Goal: Transaction & Acquisition: Book appointment/travel/reservation

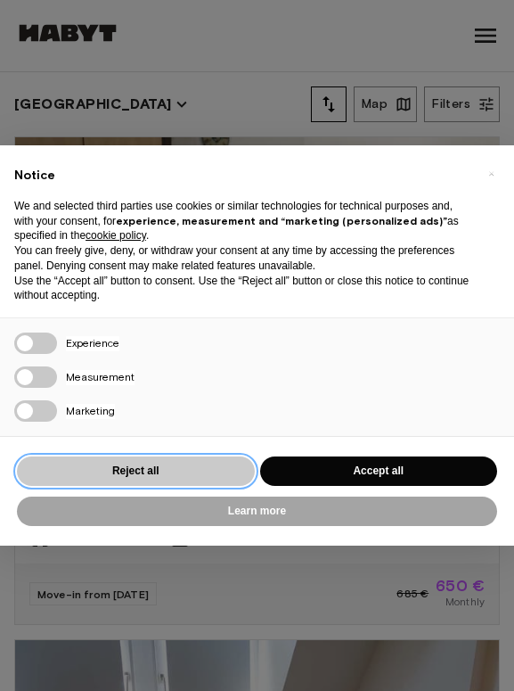
click at [197, 472] on button "Reject all" at bounding box center [136, 470] width 238 height 29
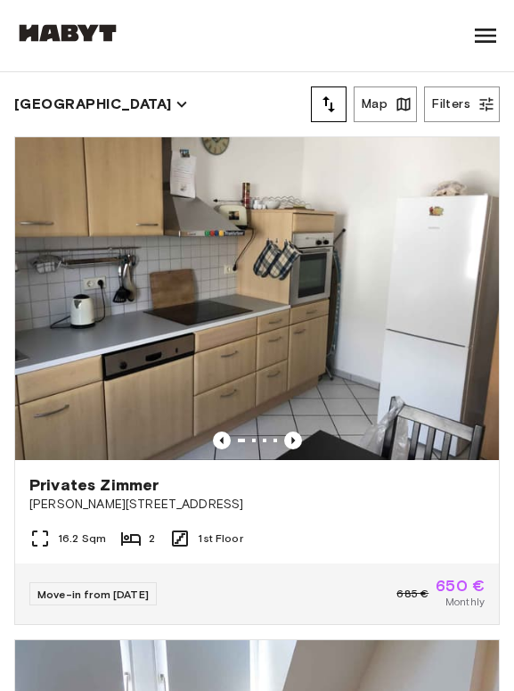
click at [80, 85] on div "Frankfurt Map Filters" at bounding box center [257, 104] width 486 height 64
click at [172, 107] on icon "button" at bounding box center [182, 104] width 20 height 20
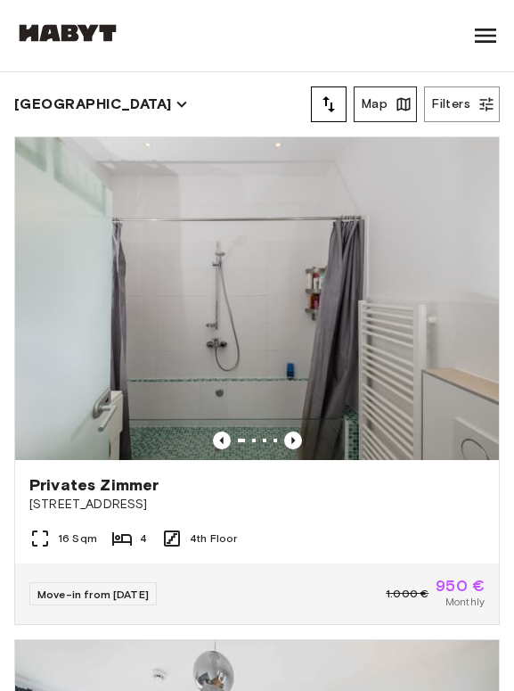
click at [397, 99] on icon "button" at bounding box center [404, 104] width 18 height 18
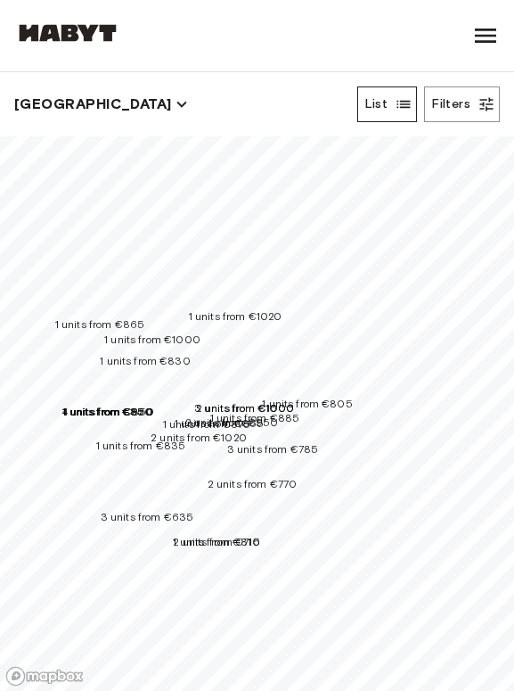
click at [174, 354] on span "1 units from €830" at bounding box center [145, 360] width 91 height 13
click at [409, 106] on icon "button" at bounding box center [403, 104] width 13 height 7
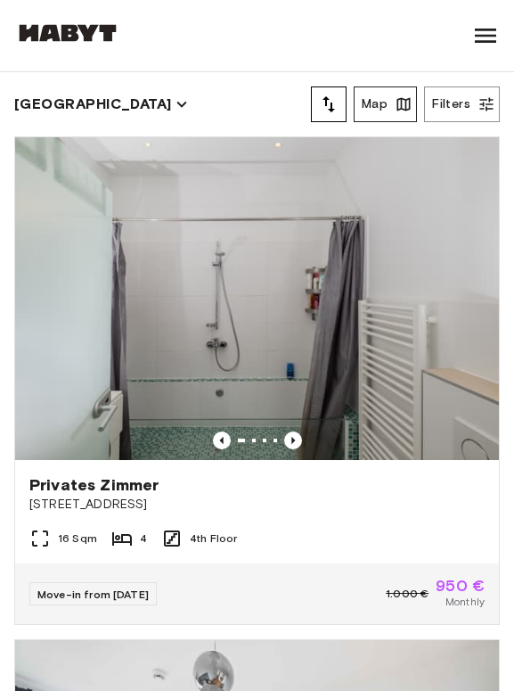
click at [329, 110] on icon "tune" at bounding box center [328, 104] width 21 height 21
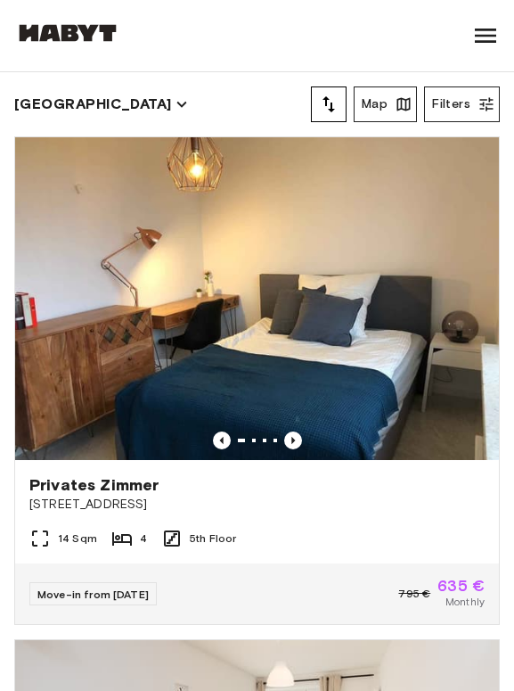
click at [459, 97] on button "Filters" at bounding box center [462, 104] width 76 height 36
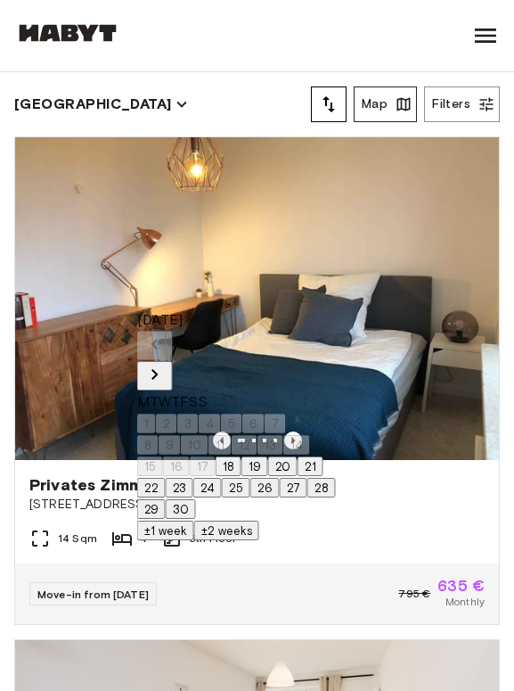
click at [166, 497] on button "22" at bounding box center [151, 488] width 29 height 20
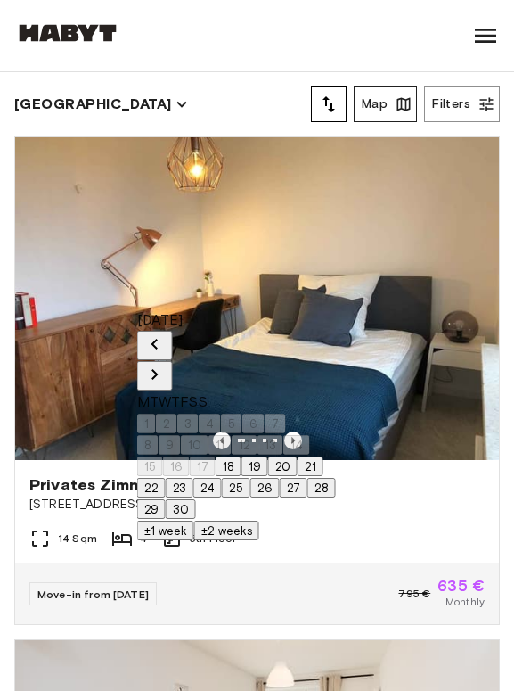
click at [166, 519] on button "29" at bounding box center [151, 509] width 29 height 20
type input "**********"
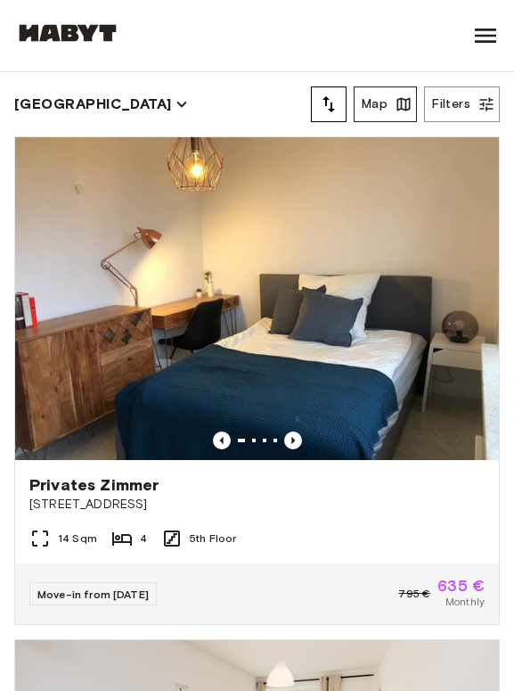
scroll to position [148, 0]
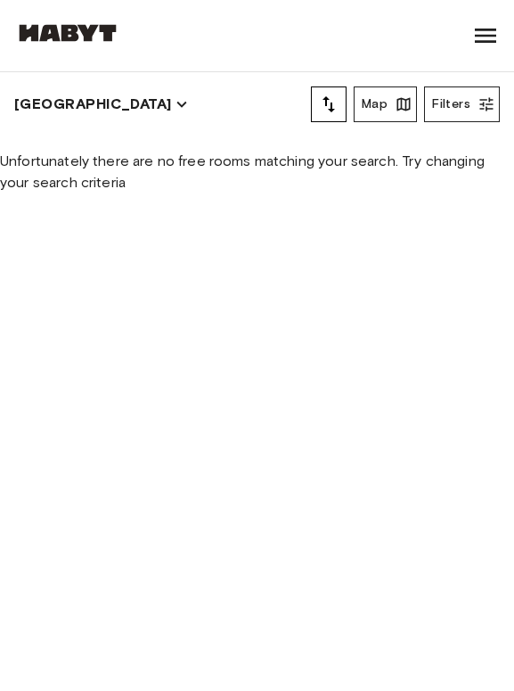
click at [445, 100] on button "Filters" at bounding box center [462, 104] width 76 height 36
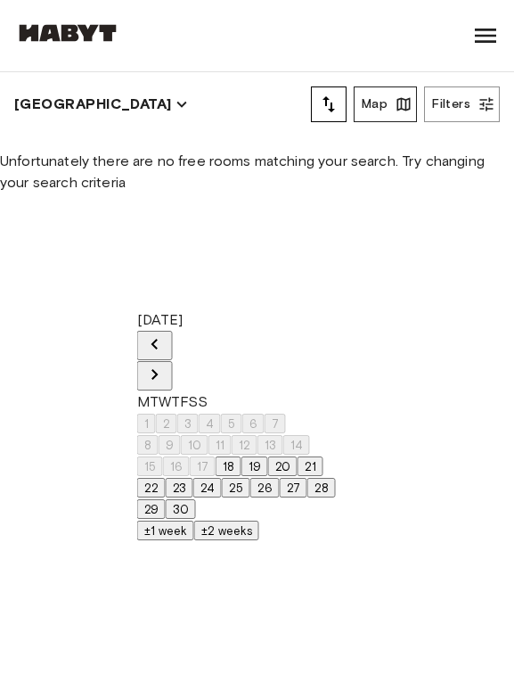
click at [166, 364] on icon "Next month" at bounding box center [154, 374] width 21 height 21
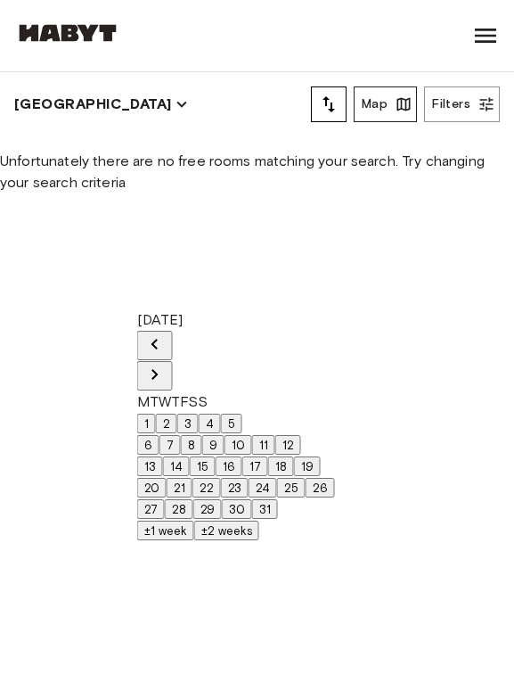
click at [156, 413] on button "1" at bounding box center [146, 423] width 19 height 20
type input "**********"
